Goal: Task Accomplishment & Management: Complete application form

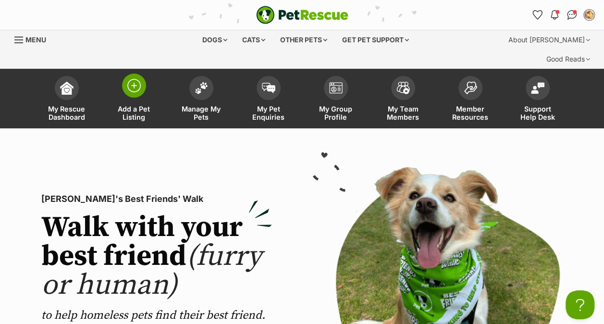
click at [133, 79] on img at bounding box center [133, 85] width 13 height 13
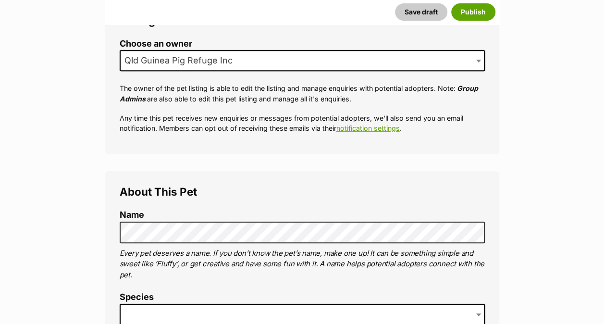
scroll to position [231, 0]
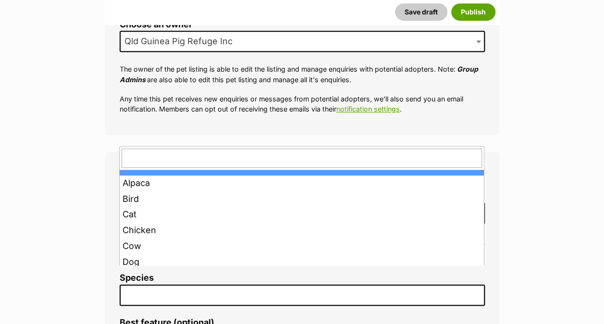
click at [234, 285] on span at bounding box center [302, 295] width 365 height 21
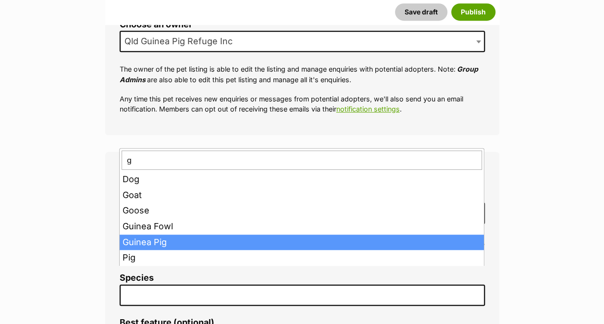
type input "g"
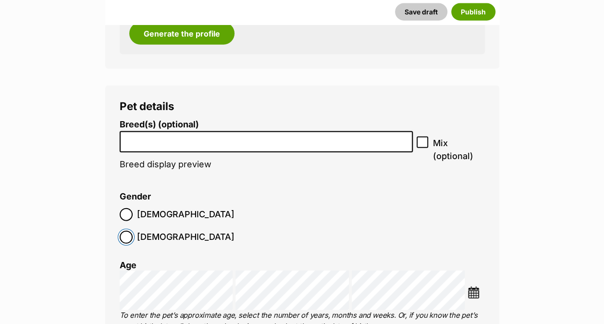
scroll to position [1128, 0]
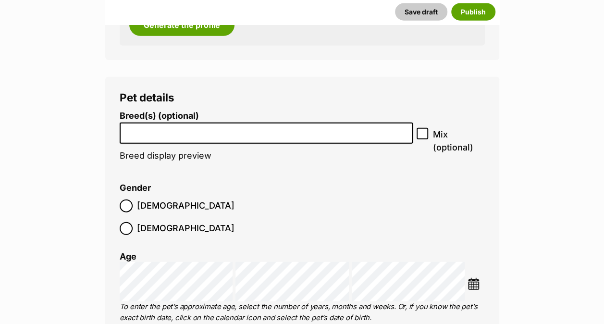
click at [473, 278] on img at bounding box center [474, 284] width 12 height 12
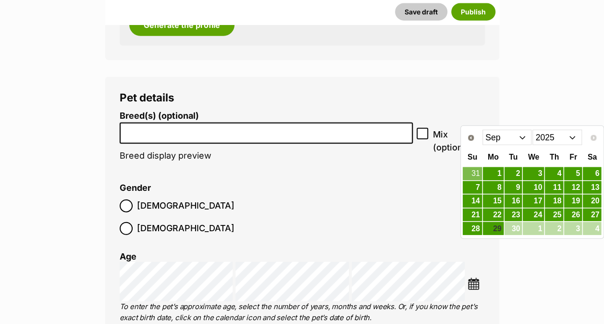
click at [526, 138] on select "Jan Feb Mar Apr May Jun Jul Aug Sep" at bounding box center [508, 137] width 50 height 15
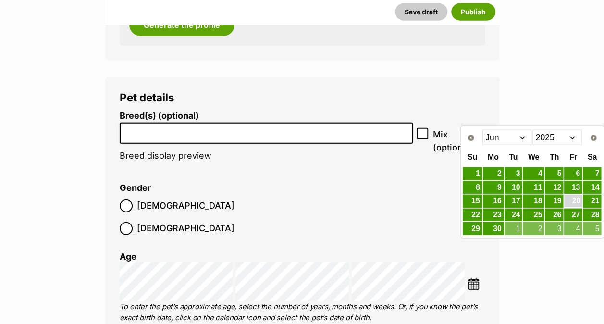
click at [575, 200] on link "20" at bounding box center [573, 201] width 18 height 12
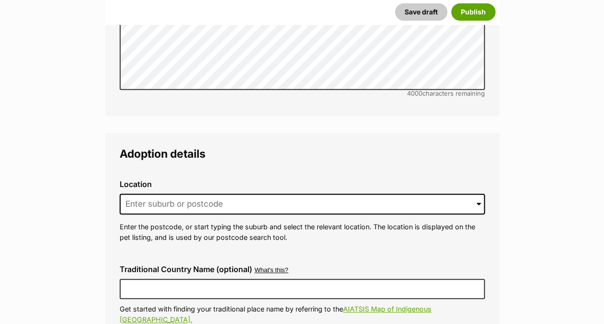
scroll to position [2013, 0]
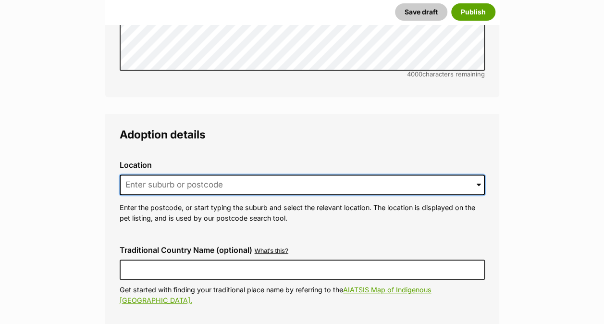
click at [142, 175] on input at bounding box center [302, 185] width 365 height 21
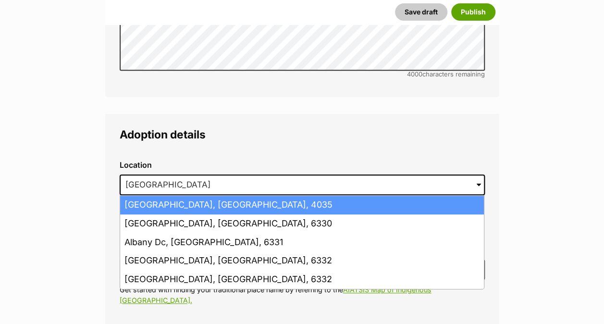
click at [159, 196] on li "Albany Creek, Queensland, 4035" at bounding box center [302, 205] width 364 height 19
type input "Albany Creek, Queensland, 4035"
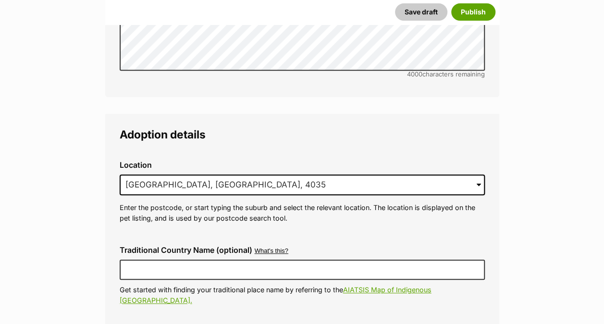
click at [159, 202] on p "Enter the postcode, or start typing the suburb and select the relevant location…" at bounding box center [302, 212] width 365 height 21
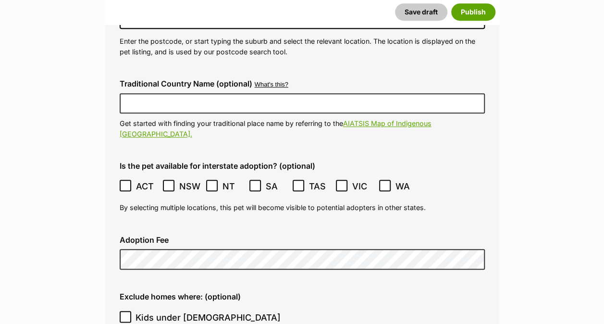
scroll to position [2186, 0]
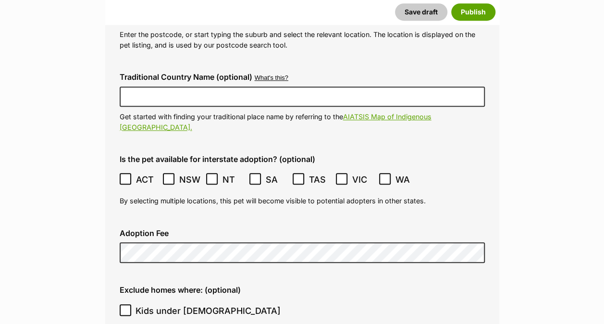
click at [125, 307] on icon at bounding box center [125, 310] width 7 height 7
click at [125, 304] on input "Kids under 5 years old" at bounding box center [126, 310] width 12 height 12
checkbox input "true"
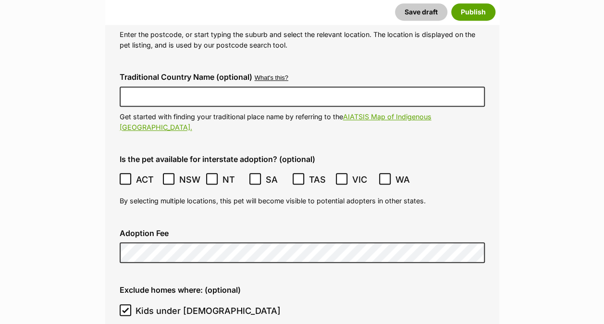
checkbox input "true"
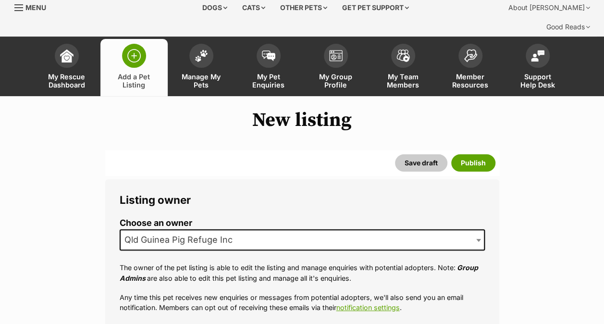
scroll to position [0, 0]
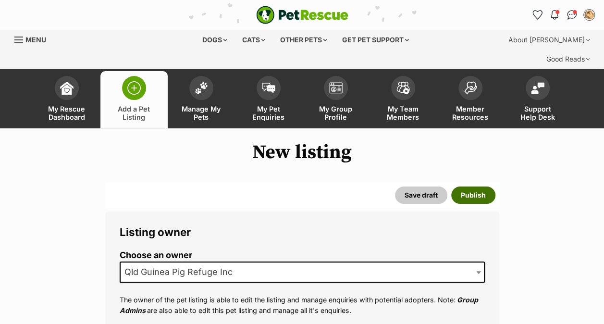
click at [479, 187] on button "Publish" at bounding box center [473, 195] width 44 height 17
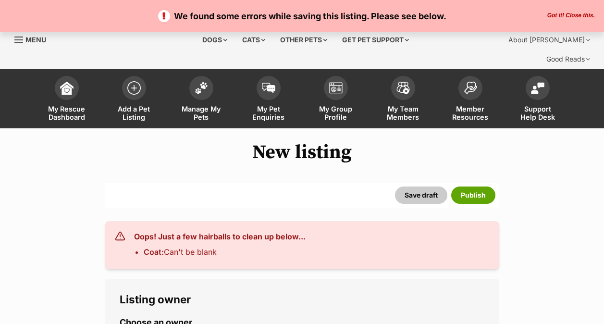
select select
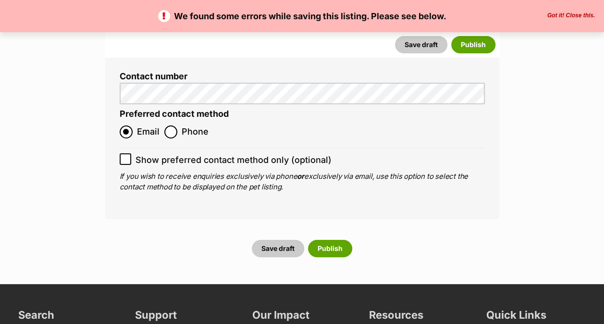
scroll to position [3602, 0]
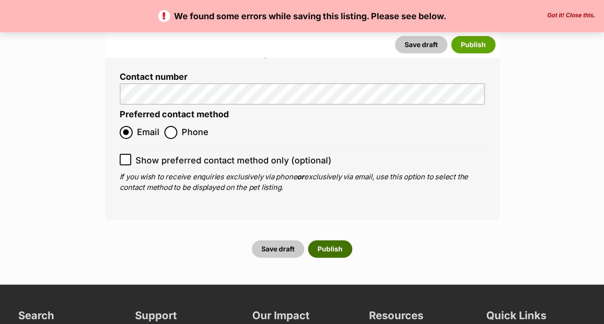
click at [337, 240] on button "Publish" at bounding box center [330, 248] width 44 height 17
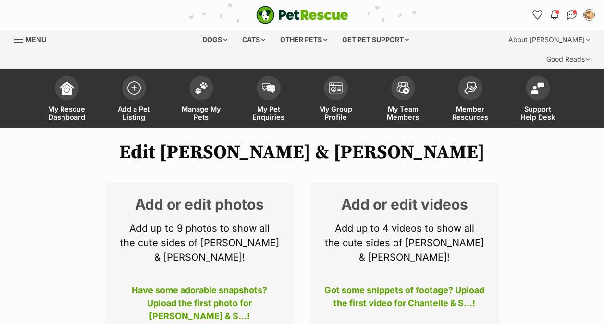
select select
click at [172, 221] on p "Add up to 9 photos to show all the cute sides of Chantelle & Sarah!" at bounding box center [200, 242] width 161 height 43
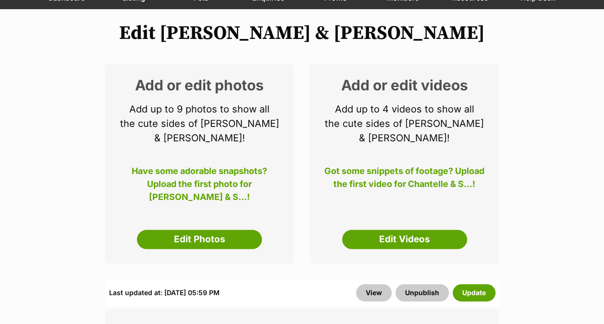
scroll to position [128, 0]
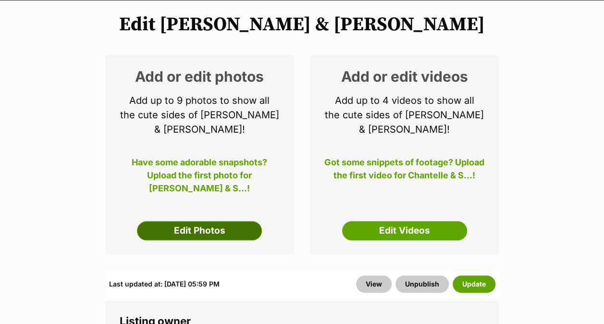
click at [195, 221] on link "Edit Photos" at bounding box center [199, 230] width 125 height 19
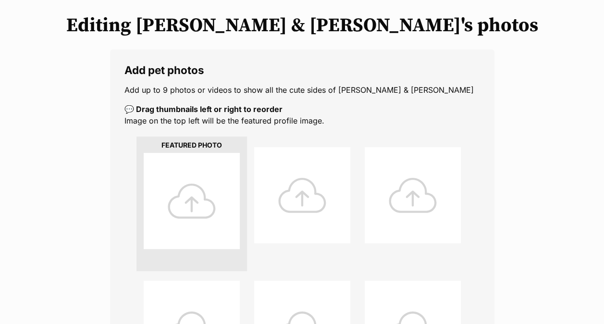
scroll to position [135, 0]
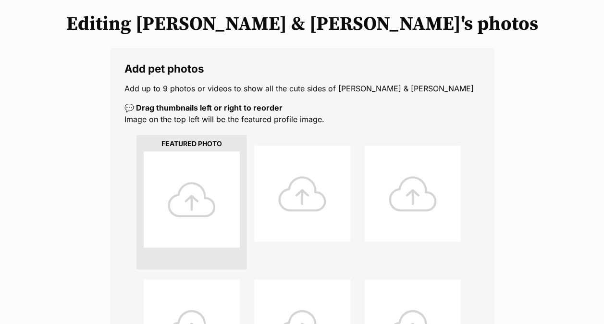
click at [180, 172] on div at bounding box center [192, 199] width 96 height 96
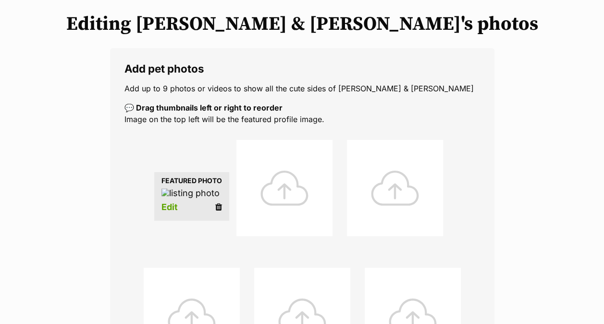
click at [222, 212] on icon at bounding box center [218, 207] width 7 height 9
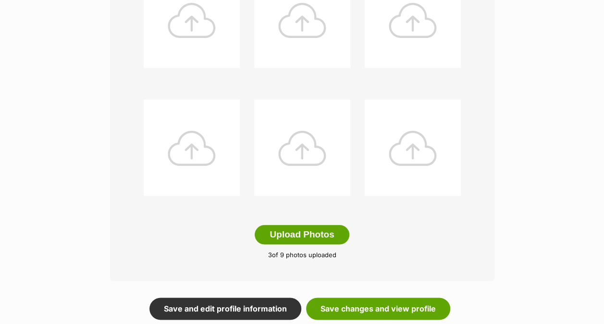
scroll to position [449, 0]
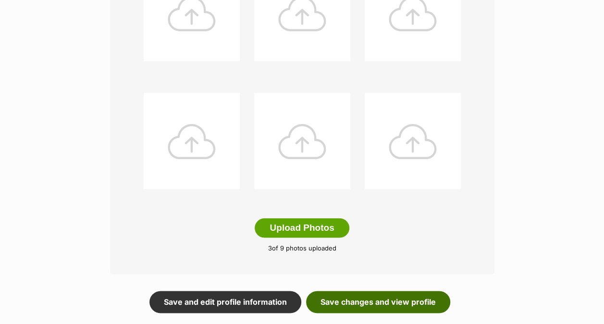
click at [339, 291] on link "Save changes and view profile" at bounding box center [378, 302] width 144 height 22
